Goal: Transaction & Acquisition: Purchase product/service

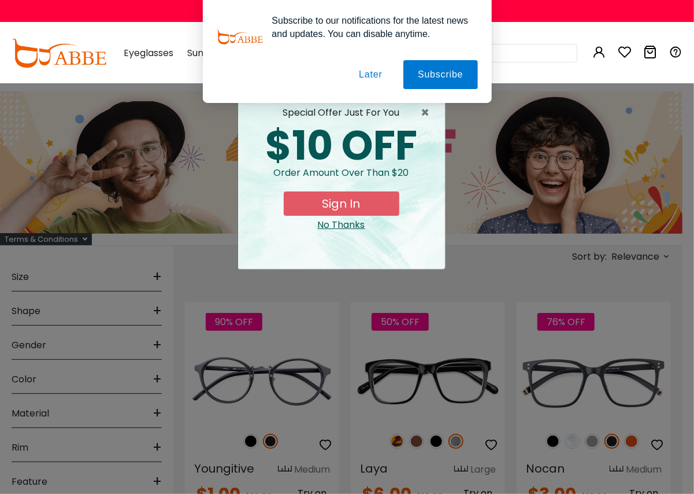
click at [97, 72] on button "Later" at bounding box center [370, 74] width 52 height 29
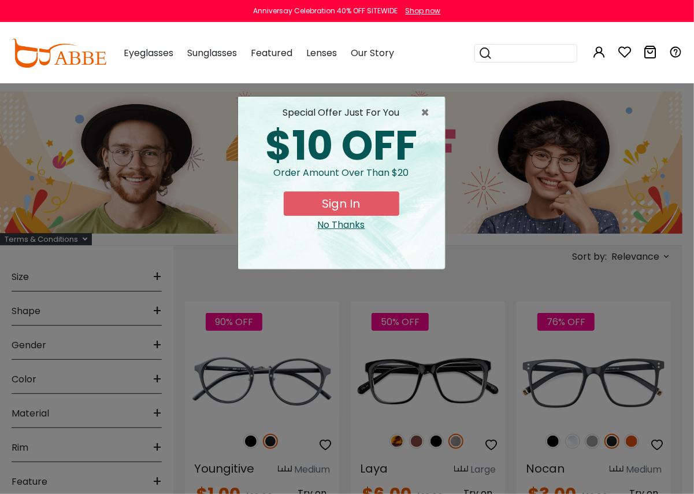
click at [97, 102] on div "special offer just for you" at bounding box center [341, 113] width 188 height 14
click at [97, 102] on span "×" at bounding box center [428, 113] width 14 height 14
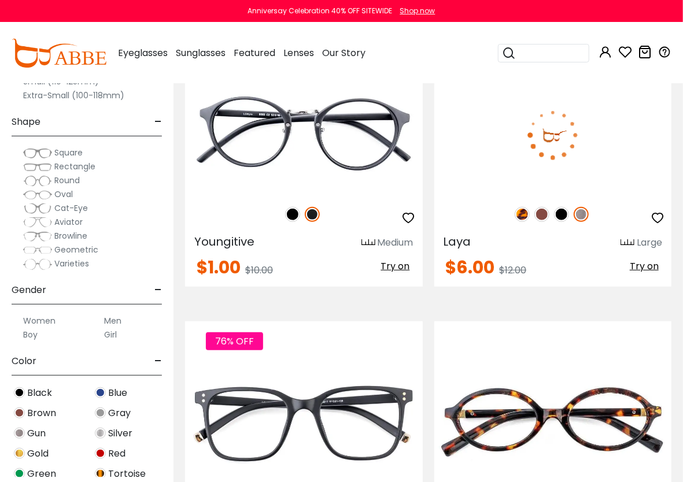
scroll to position [231, 0]
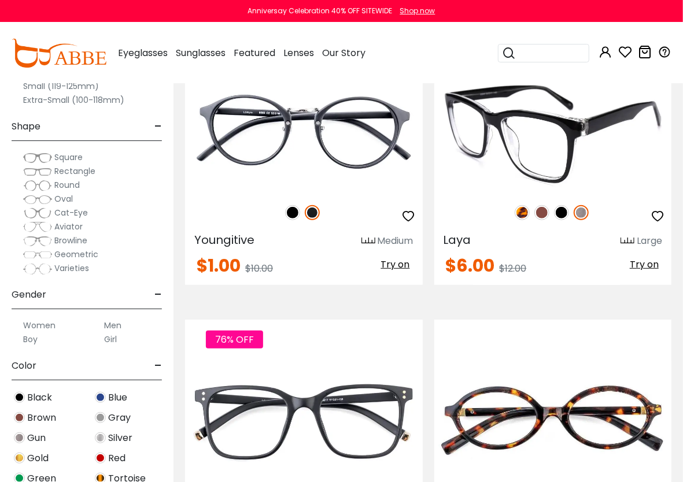
click at [97, 102] on img at bounding box center [553, 133] width 238 height 118
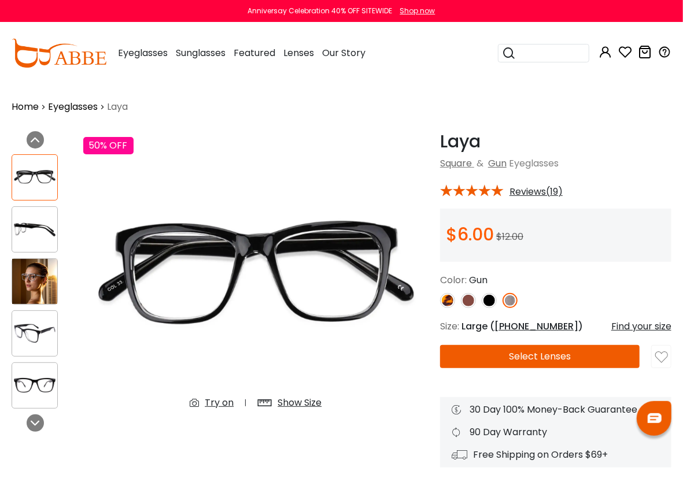
click at [556, 357] on button "Select Lenses" at bounding box center [539, 356] width 199 height 23
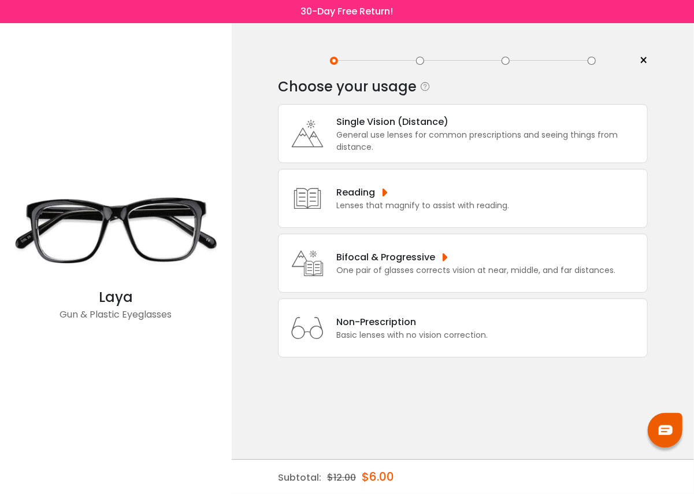
click at [440, 340] on div "Basic lenses with no vision correction." at bounding box center [411, 335] width 151 height 12
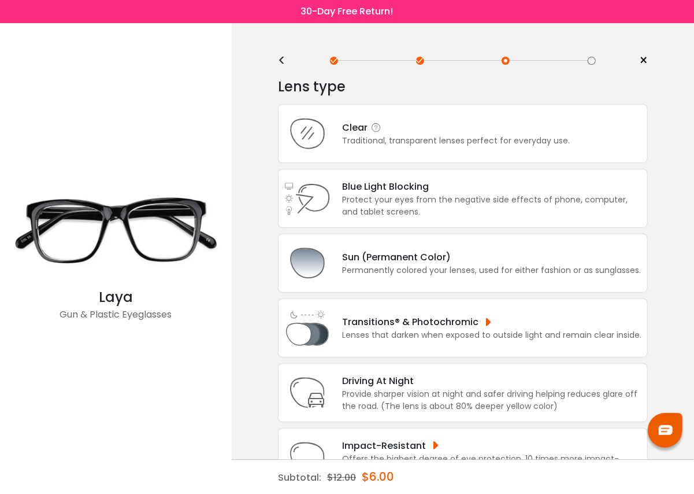
click at [477, 111] on div "Clear Traditional, transparent lenses perfect for everyday use." at bounding box center [463, 133] width 370 height 59
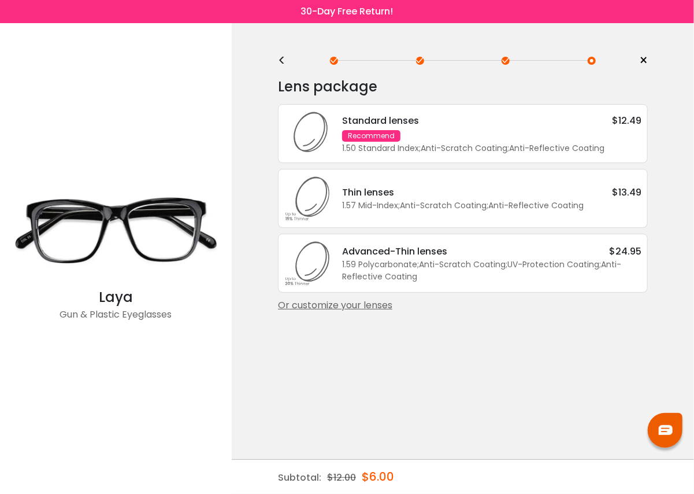
click at [476, 125] on div "Standard lenses $12.49" at bounding box center [491, 120] width 299 height 14
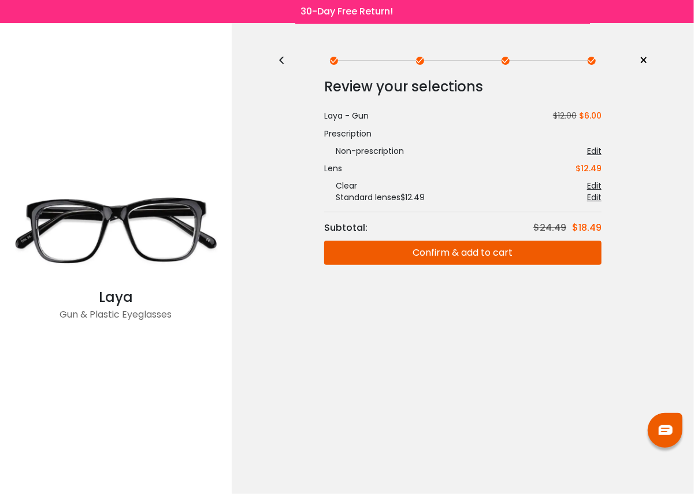
click at [513, 235] on div "Review your selections Subtotal: $24.49 $18.49 Laya - Gun $12.00 $6.00 Prescrip…" at bounding box center [463, 170] width 370 height 190
click at [493, 255] on button "Confirm & add to cart" at bounding box center [462, 252] width 277 height 24
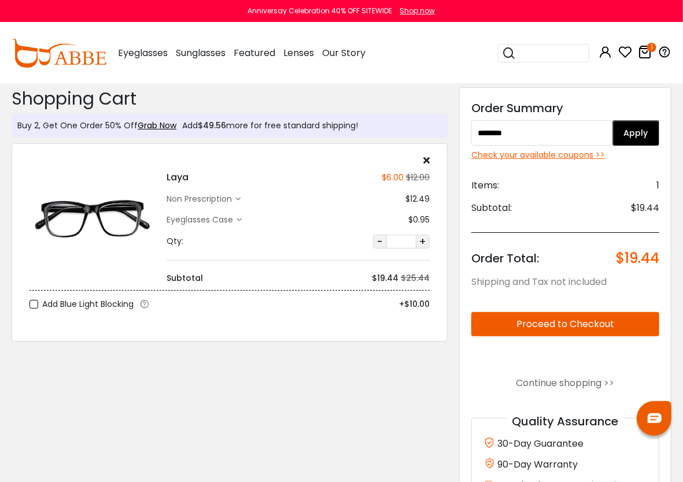
type input "********"
click at [618, 127] on button "Apply" at bounding box center [635, 132] width 47 height 25
